Goal: Contribute content: Contribute content

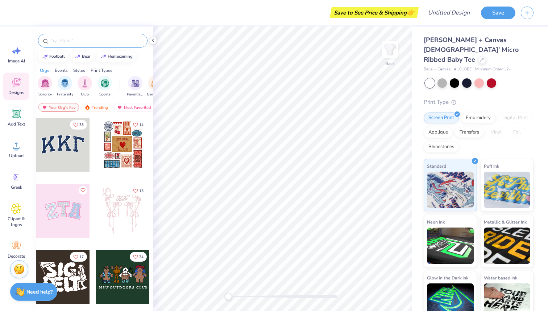
click at [64, 42] on input "text" at bounding box center [96, 40] width 93 height 7
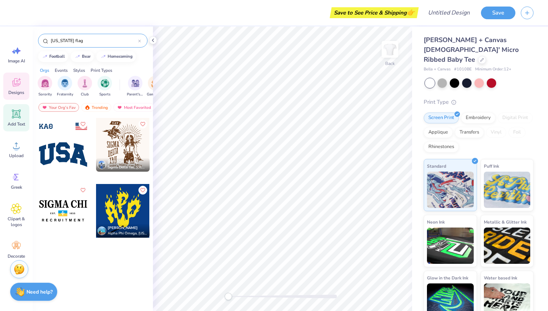
type input "[US_STATE] flag"
click at [13, 118] on icon at bounding box center [16, 113] width 11 height 11
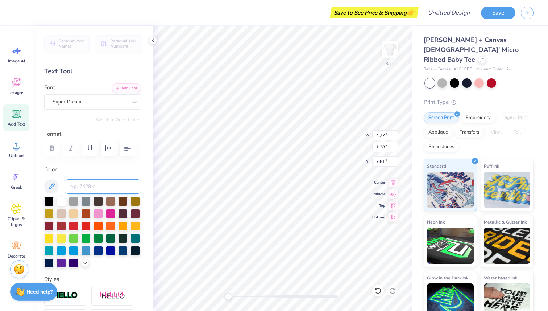
click at [95, 191] on input at bounding box center [103, 186] width 77 height 14
type input "Everything's better from [US_STATE]"
click at [72, 226] on div at bounding box center [73, 224] width 9 height 9
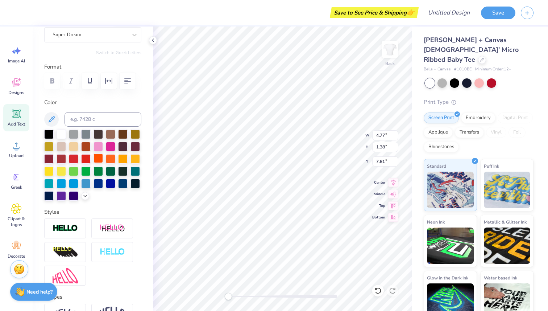
scroll to position [63, 0]
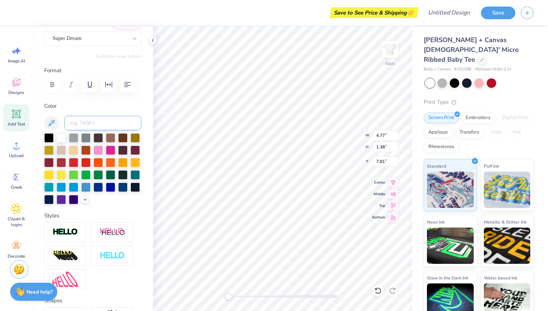
click at [123, 119] on input at bounding box center [103, 123] width 77 height 14
type textarea "T"
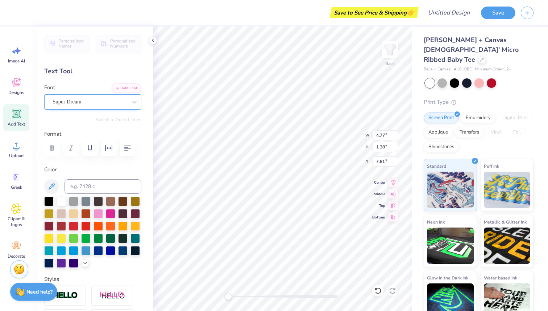
type textarea "Everything's better from [US_STATE]"
click at [81, 99] on div "Super Dream" at bounding box center [90, 101] width 76 height 11
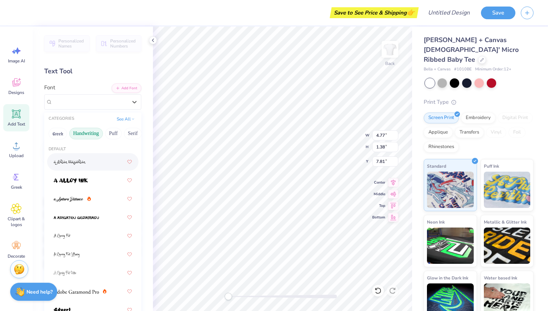
click at [83, 136] on button "Handwriting" at bounding box center [86, 134] width 34 height 12
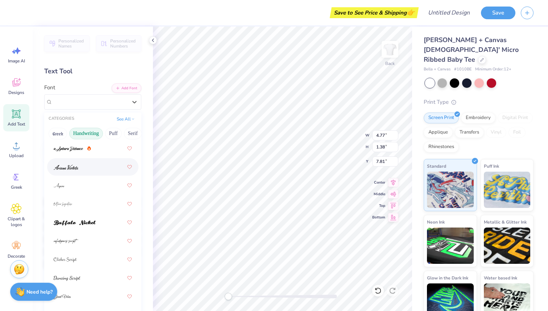
scroll to position [16, 0]
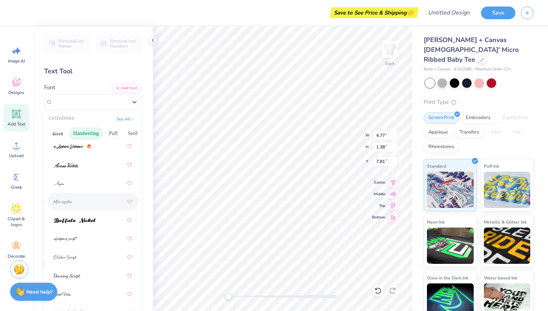
click at [74, 196] on div at bounding box center [93, 201] width 78 height 13
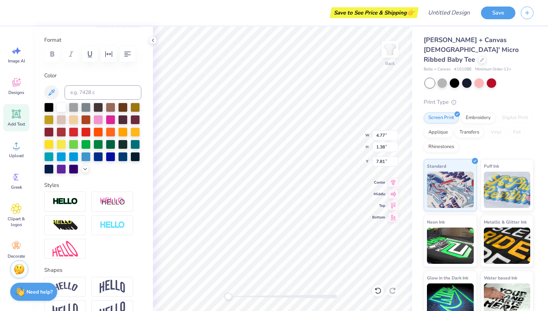
scroll to position [139, 0]
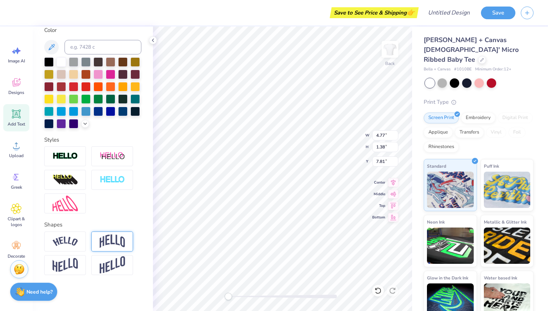
click at [114, 243] on img at bounding box center [112, 241] width 25 height 14
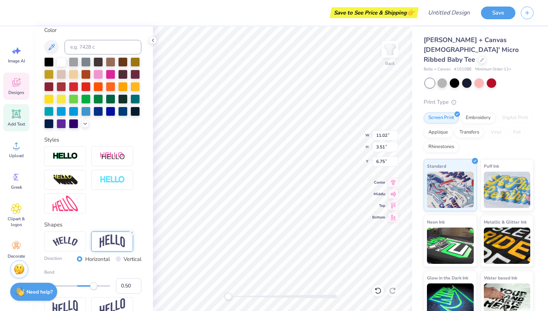
click at [16, 90] on span "Designs" at bounding box center [16, 93] width 16 height 6
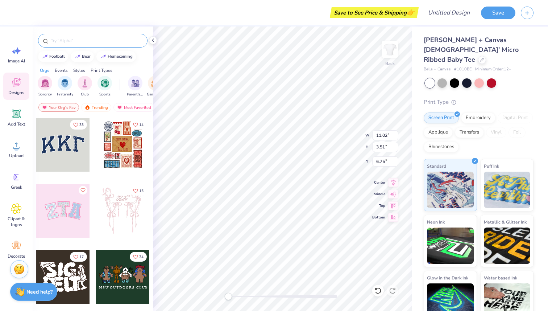
click at [66, 45] on div at bounding box center [92, 41] width 109 height 14
click at [64, 38] on input "text" at bounding box center [96, 40] width 93 height 7
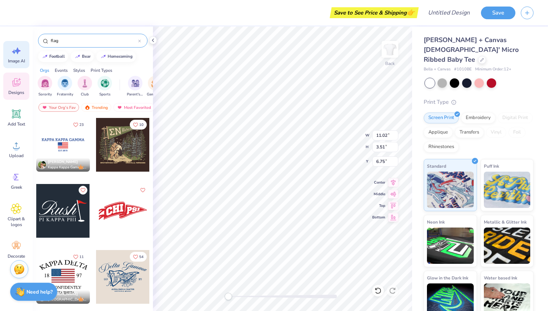
type input "flag"
click at [15, 61] on span "Image AI" at bounding box center [16, 61] width 17 height 6
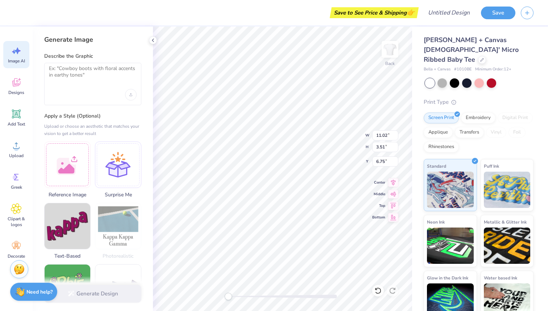
click at [91, 88] on div at bounding box center [92, 84] width 97 height 42
click at [62, 174] on div at bounding box center [67, 163] width 46 height 46
click at [109, 77] on textarea at bounding box center [93, 74] width 88 height 18
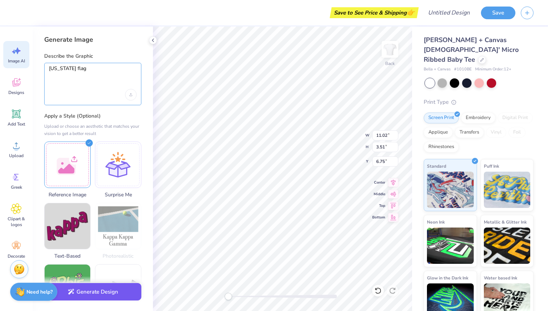
type textarea "[US_STATE] flag"
click at [105, 289] on button "Generate Design" at bounding box center [92, 292] width 97 height 18
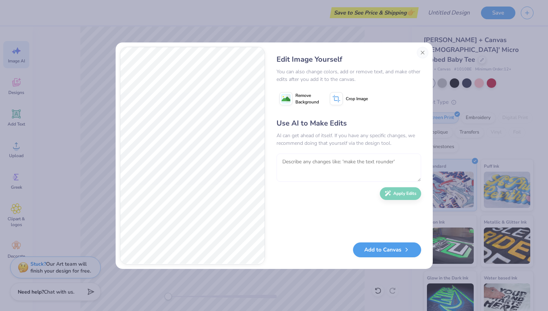
click at [291, 158] on textarea at bounding box center [348, 167] width 145 height 28
click at [426, 52] on button "Close" at bounding box center [423, 53] width 12 height 12
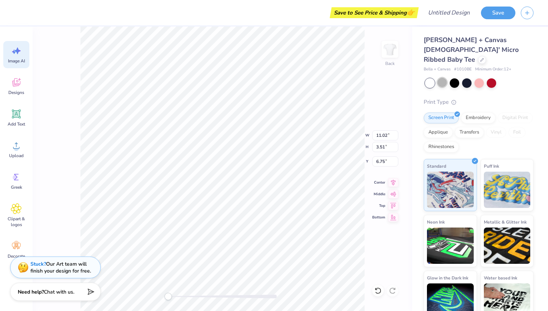
click at [440, 78] on div at bounding box center [441, 82] width 9 height 9
type input "1.25"
click at [17, 53] on icon at bounding box center [17, 50] width 6 height 7
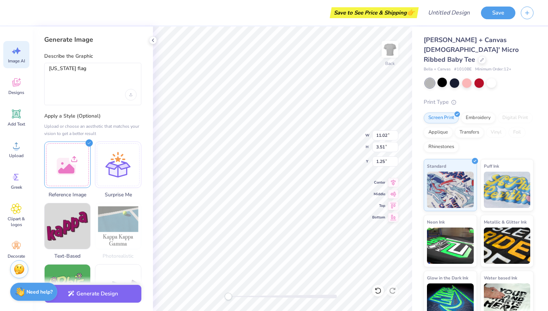
scroll to position [0, 0]
click at [83, 68] on textarea "[US_STATE] flag" at bounding box center [93, 74] width 88 height 18
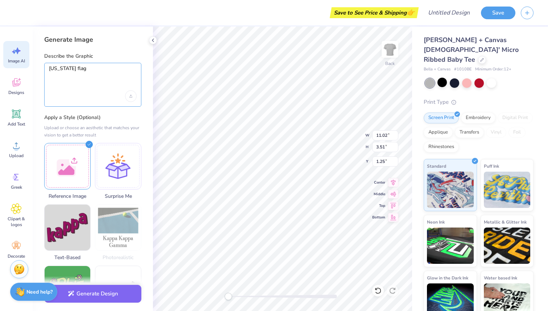
type textarea "[US_STATE] flag"
click at [64, 90] on div at bounding box center [93, 96] width 88 height 12
click at [84, 300] on div "Generate Design" at bounding box center [93, 293] width 120 height 35
click at [84, 294] on button "Generate Design" at bounding box center [92, 292] width 97 height 18
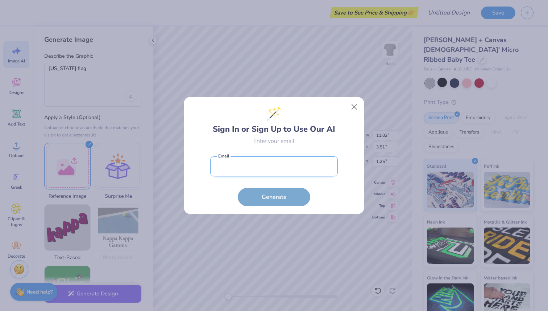
click at [283, 166] on input "email" at bounding box center [274, 166] width 128 height 20
type input "[EMAIL_ADDRESS][DOMAIN_NAME]"
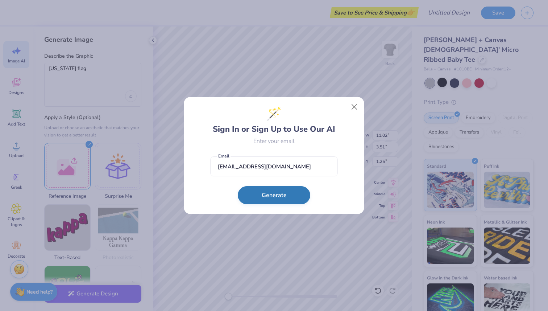
click at [271, 188] on button "Generate" at bounding box center [274, 195] width 72 height 18
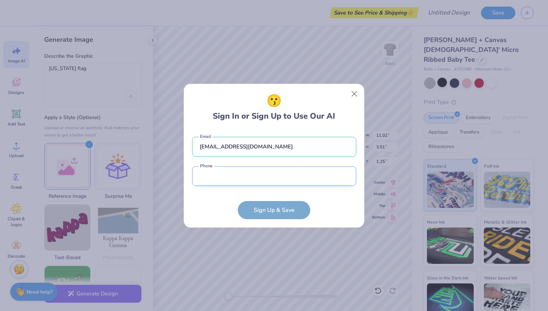
click at [271, 179] on input "tel" at bounding box center [274, 176] width 164 height 20
type input "[PHONE_NUMBER]"
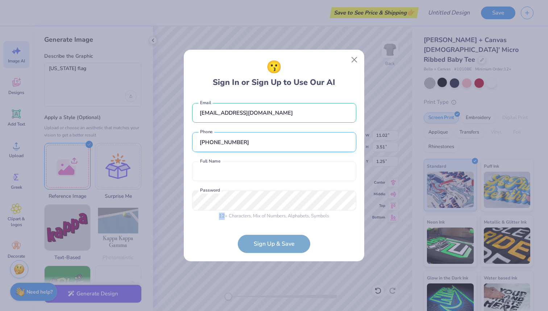
click at [262, 210] on div "12 + Characters , Mix of Numbers , Alphabets , Symbols Password is a required f…" at bounding box center [274, 204] width 164 height 29
click at [260, 184] on div "[EMAIL_ADDRESS][DOMAIN_NAME] Email [PHONE_NUMBER] Phone Full Name is a required…" at bounding box center [274, 160] width 164 height 128
click at [260, 179] on input "text" at bounding box center [274, 171] width 164 height 20
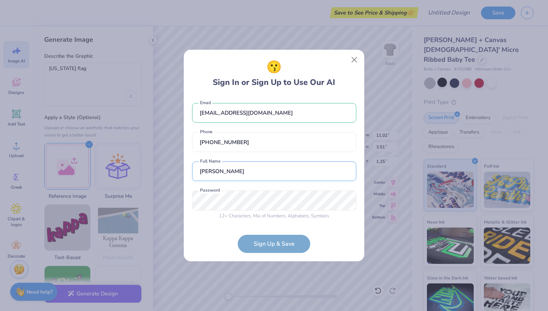
type input "[PERSON_NAME]"
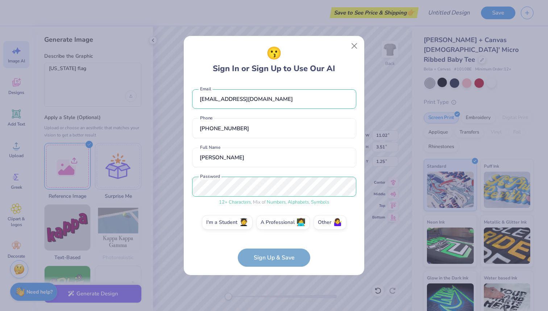
click at [266, 261] on form "[EMAIL_ADDRESS][DOMAIN_NAME] Email [PHONE_NUMBER] Phone [PERSON_NAME] Full Name…" at bounding box center [274, 174] width 164 height 185
click at [323, 223] on label "Other 🤷‍♀️" at bounding box center [329, 221] width 33 height 14
click at [276, 223] on input "Other 🤷‍♀️" at bounding box center [274, 224] width 5 height 5
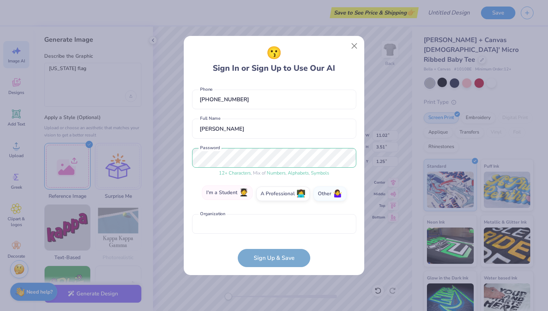
click at [239, 192] on label "I'm a Student 🧑‍🎓" at bounding box center [227, 192] width 51 height 14
click at [272, 221] on input "I'm a Student 🧑‍🎓" at bounding box center [274, 223] width 5 height 5
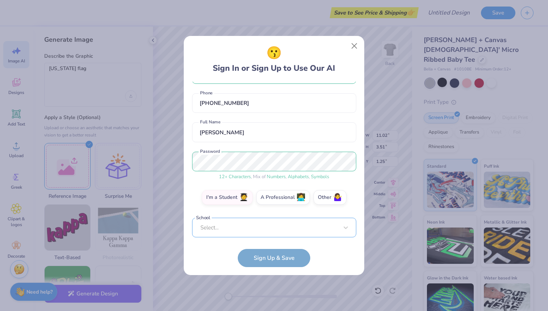
click at [264, 226] on div "Select..." at bounding box center [274, 227] width 164 height 20
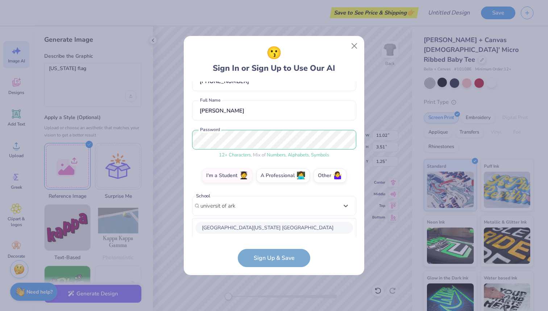
scroll to position [137, 0]
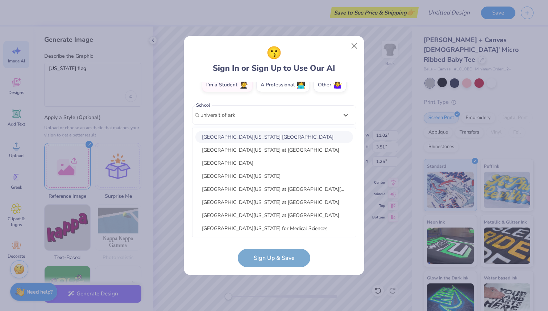
click at [237, 137] on div "[GEOGRAPHIC_DATA][US_STATE] [GEOGRAPHIC_DATA]" at bounding box center [274, 137] width 158 height 12
type input "universit of ark"
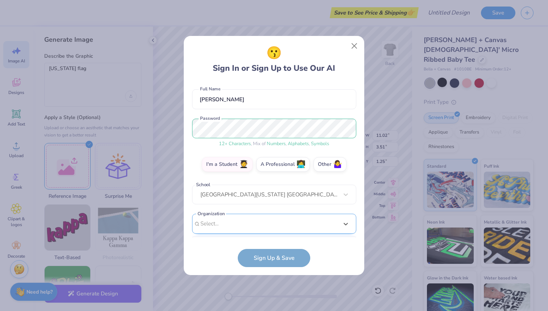
scroll to position [167, 0]
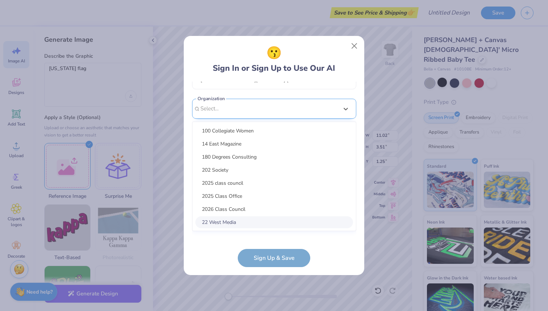
click at [253, 226] on div "option focused, 8 of 15. 15 results available. Use Up and Down to choose option…" at bounding box center [274, 165] width 164 height 132
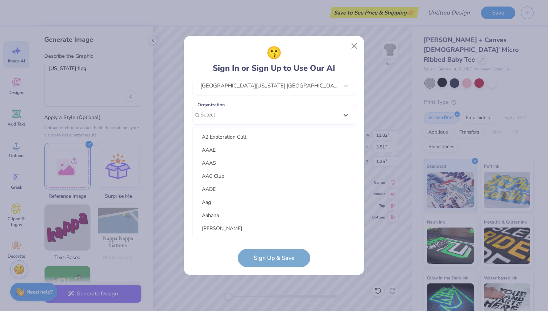
scroll to position [358, 0]
click at [346, 114] on div "[EMAIL_ADDRESS][DOMAIN_NAME] Email [PHONE_NUMBER] Phone [PERSON_NAME] Full Name…" at bounding box center [274, 159] width 164 height 155
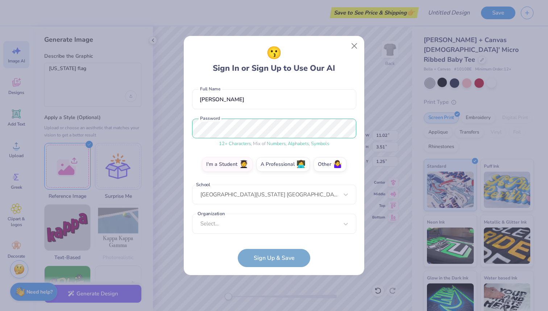
click at [276, 254] on form "[EMAIL_ADDRESS][DOMAIN_NAME] Email [PHONE_NUMBER] Phone [PERSON_NAME] Full Name…" at bounding box center [274, 174] width 164 height 185
click at [276, 261] on form "[EMAIL_ADDRESS][DOMAIN_NAME] Email [PHONE_NUMBER] Phone [PERSON_NAME] Full Name…" at bounding box center [274, 174] width 164 height 185
click at [257, 216] on div "Select..." at bounding box center [274, 223] width 164 height 20
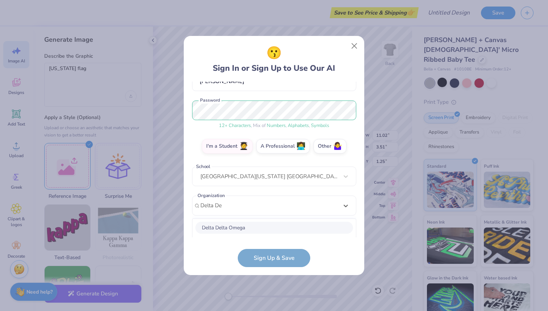
scroll to position [167, 0]
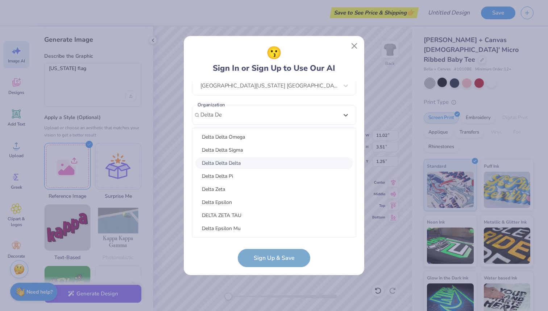
click at [240, 160] on div "Delta Delta Delta" at bounding box center [274, 163] width 158 height 12
type input "Delta De"
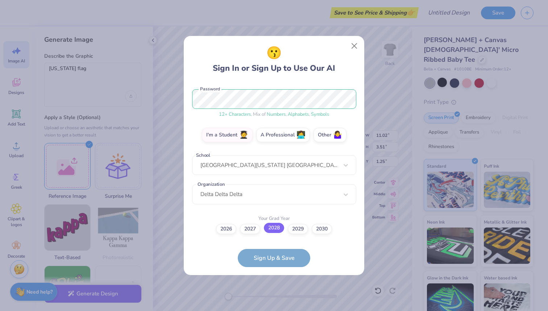
click at [276, 226] on label "2028" at bounding box center [274, 227] width 20 height 10
click at [276, 310] on input "2028" at bounding box center [274, 316] width 5 height 5
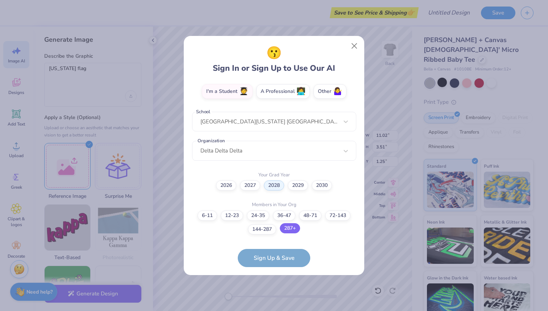
click at [289, 228] on label "287+" at bounding box center [290, 228] width 20 height 10
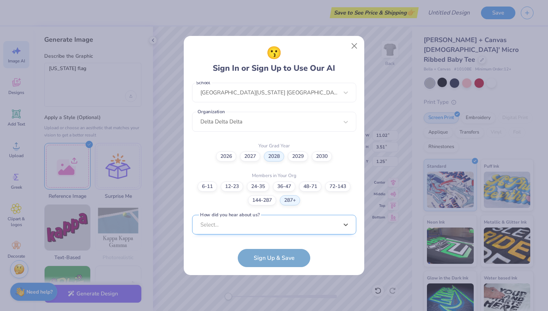
click at [273, 217] on div "option Word of Mouth focused, 8 of 15. 15 results available. Use Up and Down to…" at bounding box center [274, 281] width 164 height 132
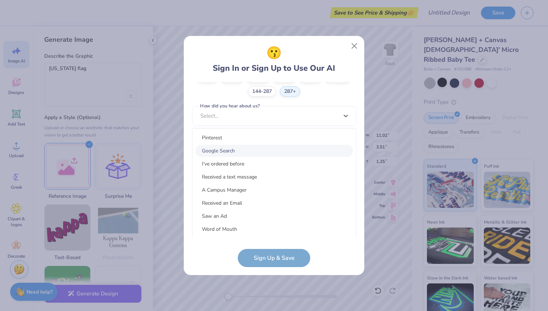
click at [255, 151] on div "Google Search" at bounding box center [274, 151] width 158 height 12
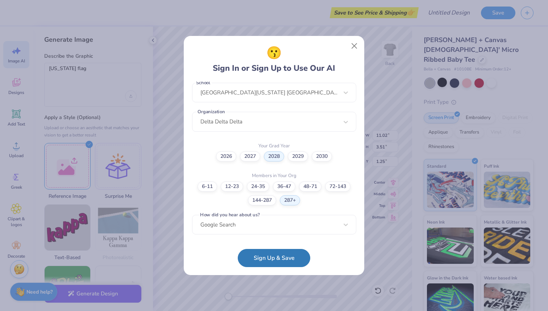
click at [267, 267] on div "😗 Sign In or Sign Up to Use Our AI [EMAIL_ADDRESS][DOMAIN_NAME] Email [PHONE_NU…" at bounding box center [274, 155] width 180 height 239
click at [265, 260] on button "Sign Up & Save" at bounding box center [274, 256] width 72 height 18
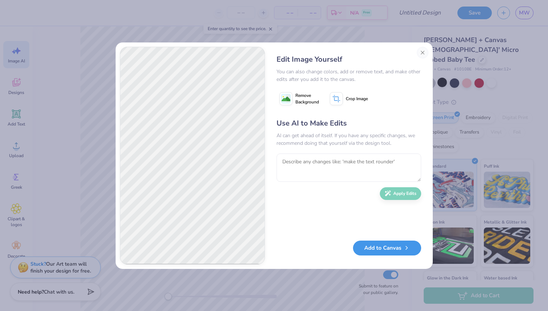
click at [385, 246] on button "Add to Canvas" at bounding box center [387, 247] width 68 height 15
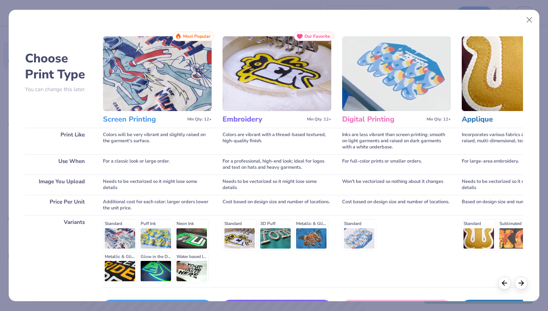
click at [167, 74] on img at bounding box center [157, 73] width 109 height 75
click at [137, 120] on h3 "Screen Printing" at bounding box center [144, 119] width 82 height 9
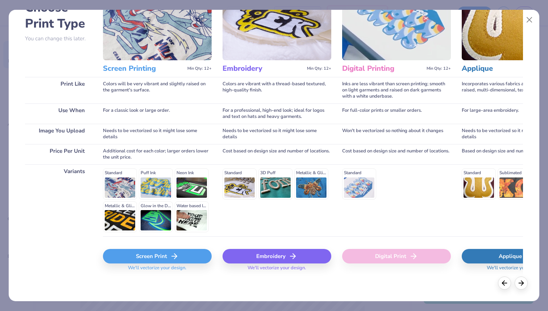
click at [155, 257] on div "Screen Print" at bounding box center [157, 256] width 109 height 14
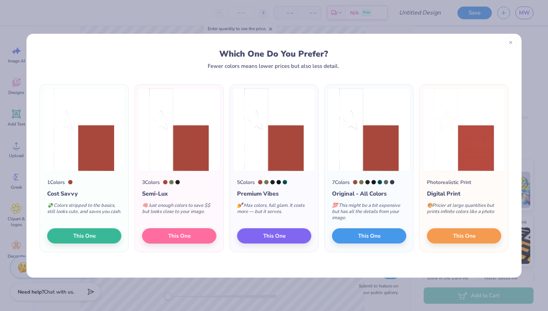
click at [511, 41] on icon at bounding box center [510, 42] width 5 height 5
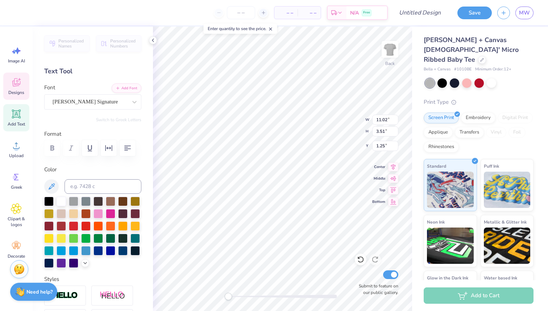
click at [17, 90] on span "Designs" at bounding box center [16, 93] width 16 height 6
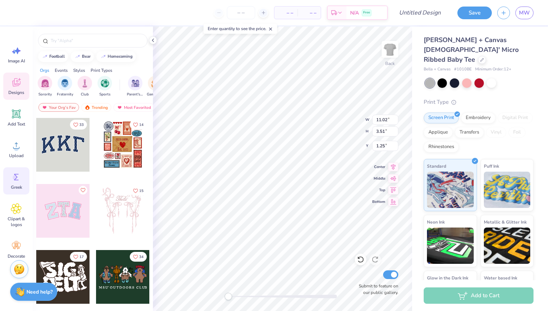
click at [17, 184] on span "Greek" at bounding box center [16, 187] width 11 height 6
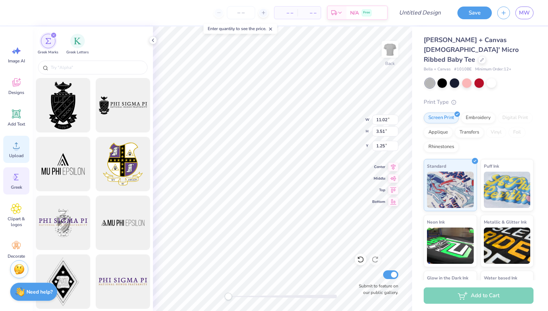
click at [13, 153] on span "Upload" at bounding box center [16, 156] width 14 height 6
click at [404, 14] on input "Design Title" at bounding box center [419, 12] width 53 height 14
click at [20, 142] on icon at bounding box center [16, 145] width 11 height 11
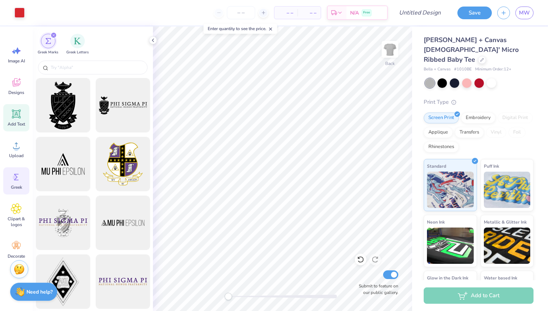
click at [13, 112] on icon at bounding box center [16, 113] width 11 height 11
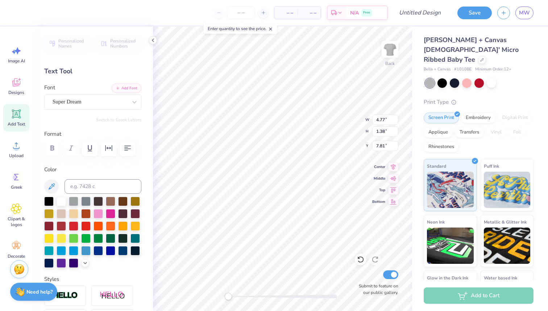
paste textarea
click at [10, 78] on div "Designs" at bounding box center [16, 85] width 26 height 27
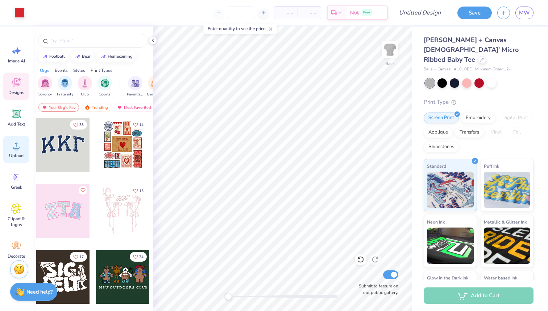
click at [14, 149] on circle at bounding box center [16, 148] width 5 height 5
click at [16, 141] on icon at bounding box center [16, 145] width 11 height 11
